Goal: Go to known website: Access a specific website the user already knows

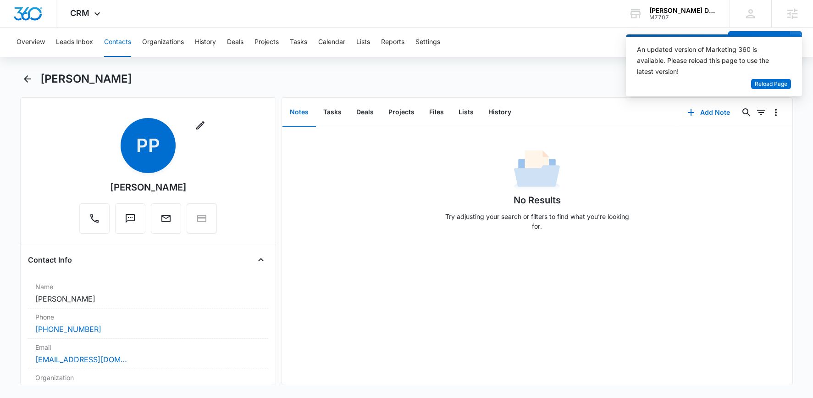
scroll to position [458, 0]
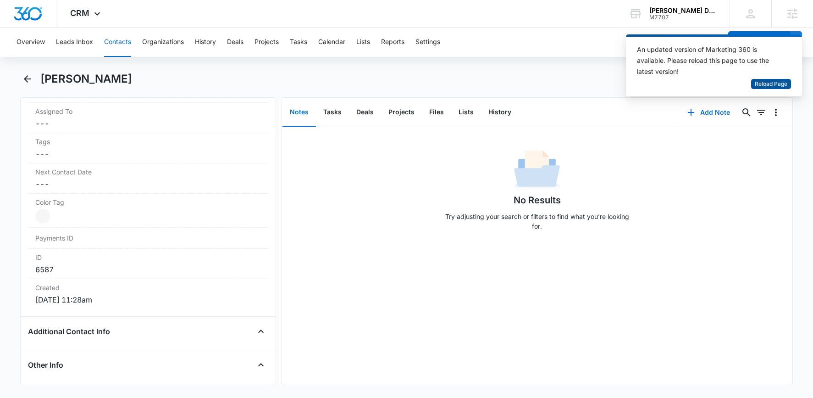
click at [772, 82] on span "Reload Page" at bounding box center [771, 84] width 33 height 9
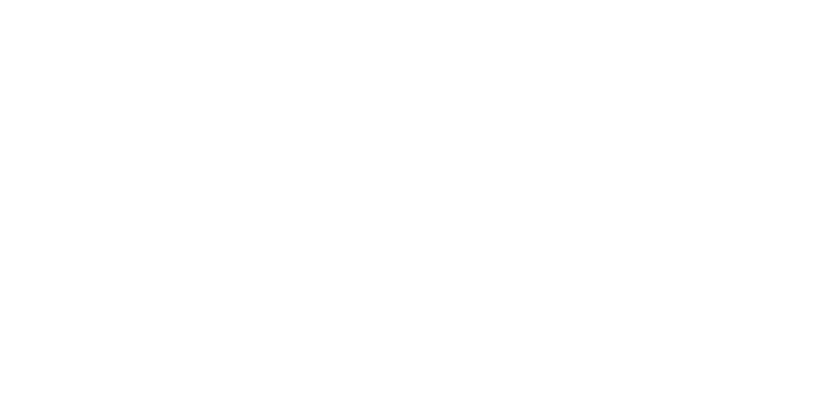
click at [0, 0] on input "text" at bounding box center [0, 0] width 0 height 0
type input "[PERSON_NAME][EMAIL_ADDRESS][PERSON_NAME][DOMAIN_NAME]"
click at [0, 0] on input "Sign In" at bounding box center [0, 0] width 0 height 0
